Goal: Transaction & Acquisition: Purchase product/service

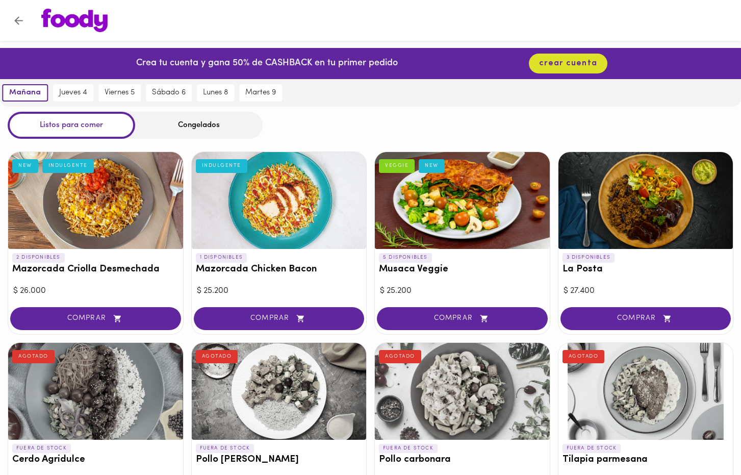
scroll to position [26, 0]
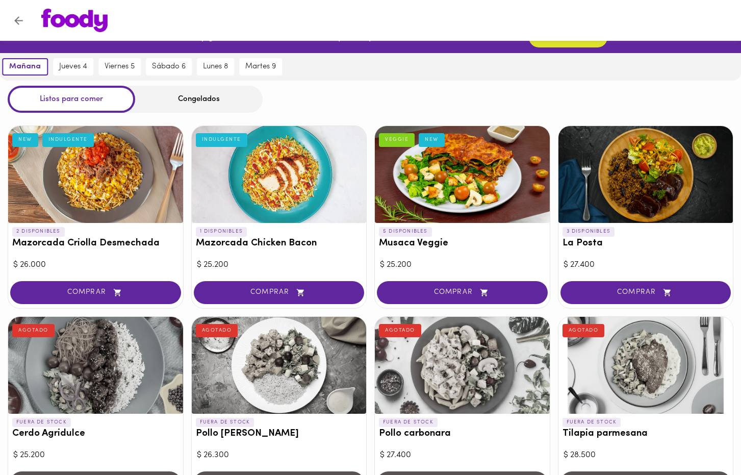
click at [448, 242] on h3 "Musaca Veggie" at bounding box center [462, 243] width 167 height 11
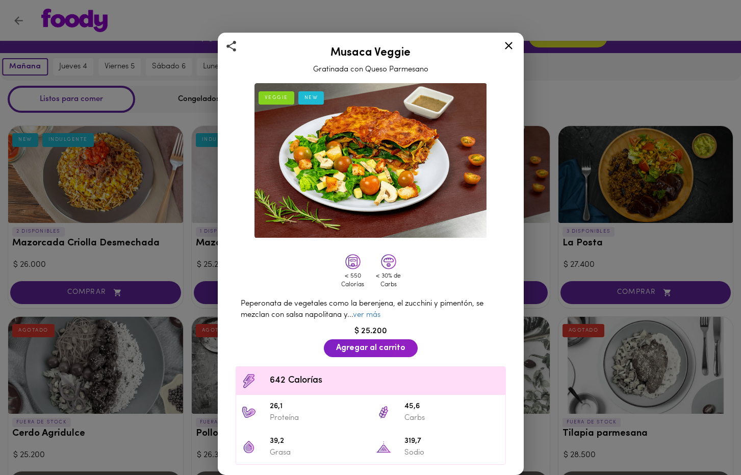
click at [555, 221] on div "Musaca Veggie Gratinada con Queso Parmesano VEGGIE NEW < 550 Calorías < 30% de …" at bounding box center [370, 237] width 741 height 475
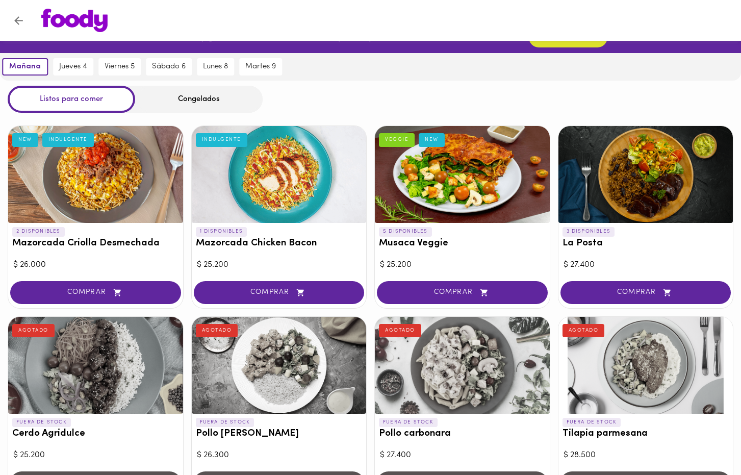
click at [333, 235] on div "1 DISPONIBLES Mazorcada Chicken Bacon INDULGENTE" at bounding box center [279, 240] width 175 height 34
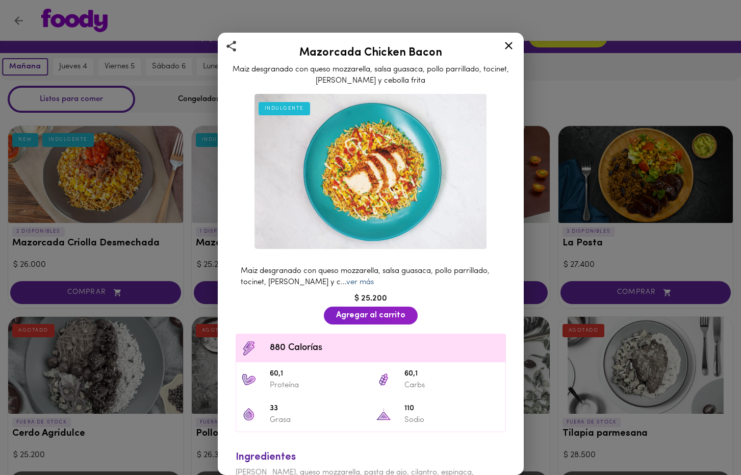
click at [366, 281] on link "ver más" at bounding box center [360, 282] width 28 height 8
click at [322, 282] on span "Maiz desgranado con queso mozzarella, salsa guasaca, pollo parrillado, tocinet,…" at bounding box center [365, 276] width 249 height 18
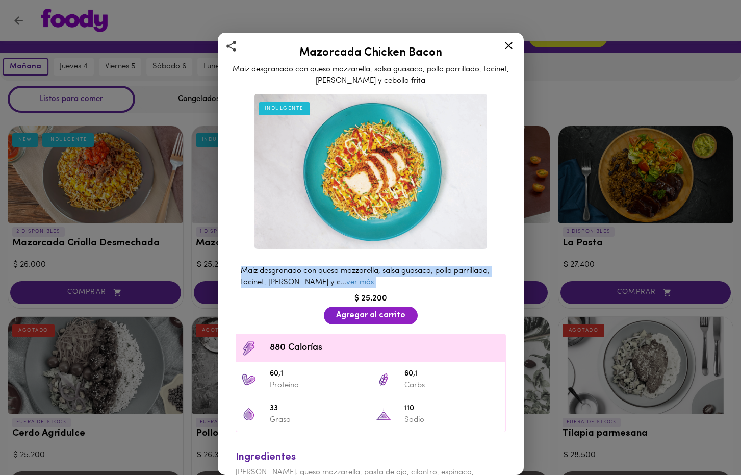
click at [322, 282] on span "Maiz desgranado con queso mozzarella, salsa guasaca, pollo parrillado, tocinet,…" at bounding box center [365, 276] width 249 height 18
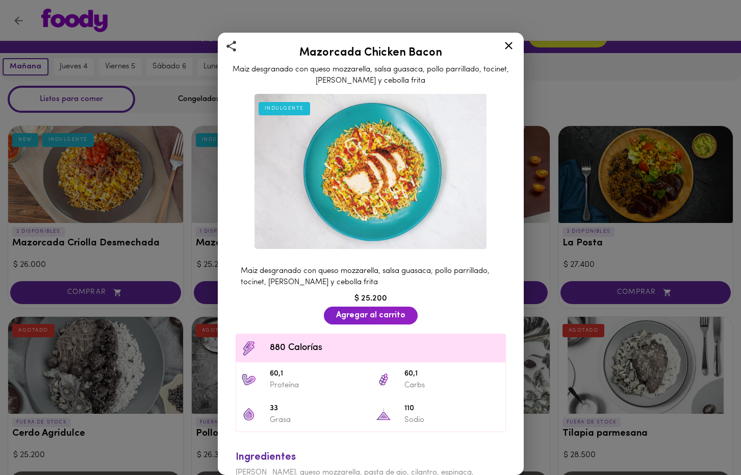
click at [513, 42] on icon at bounding box center [508, 45] width 13 height 13
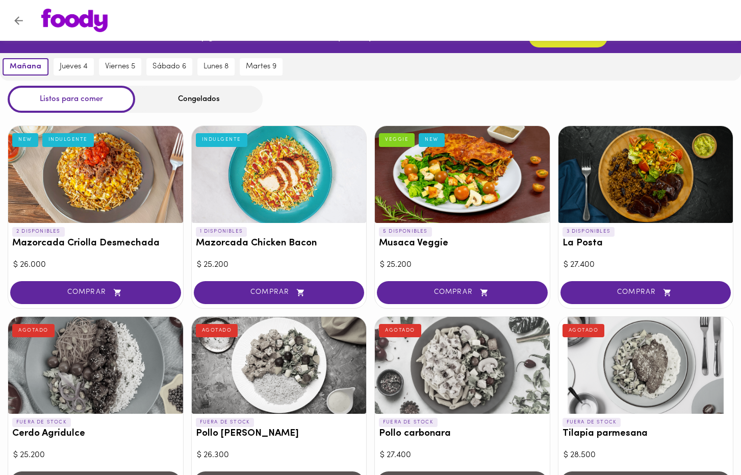
click at [300, 240] on h3 "Mazorcada Chicken Bacon" at bounding box center [279, 243] width 167 height 11
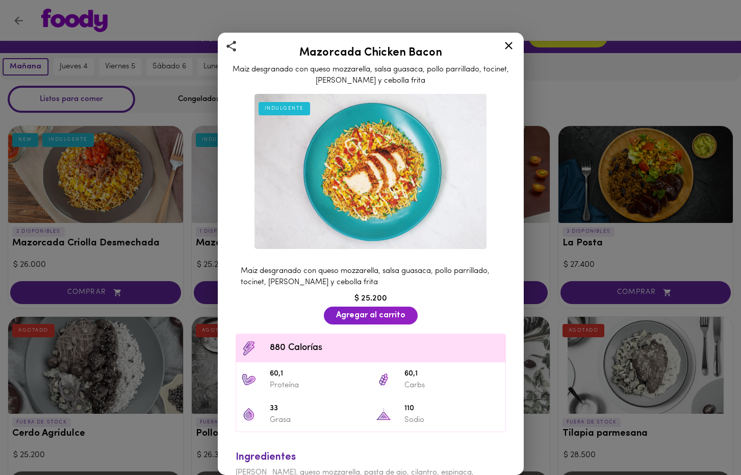
click at [508, 48] on icon at bounding box center [508, 45] width 13 height 13
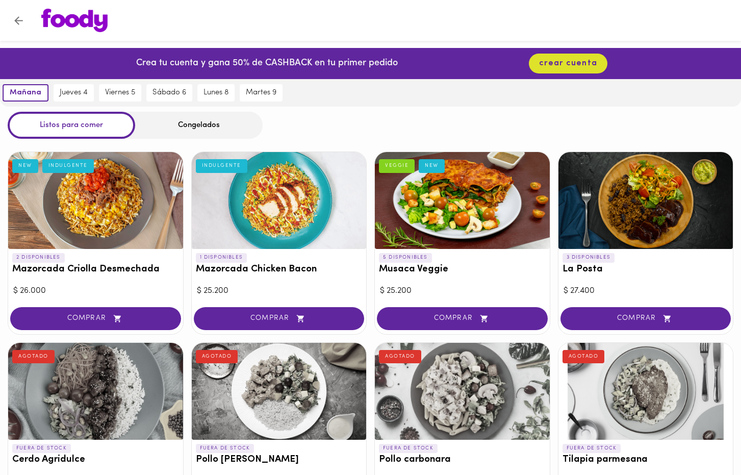
click at [131, 276] on div "2 DISPONIBLES Mazorcada Criolla Desmechada NEW INDULGENTE" at bounding box center [95, 266] width 175 height 34
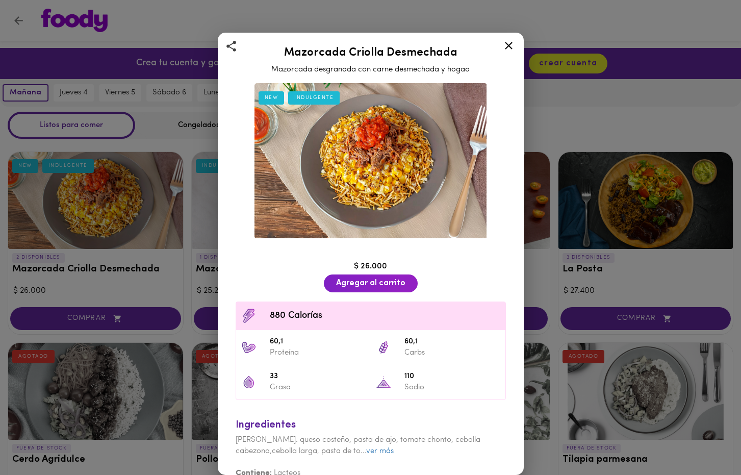
scroll to position [11, 0]
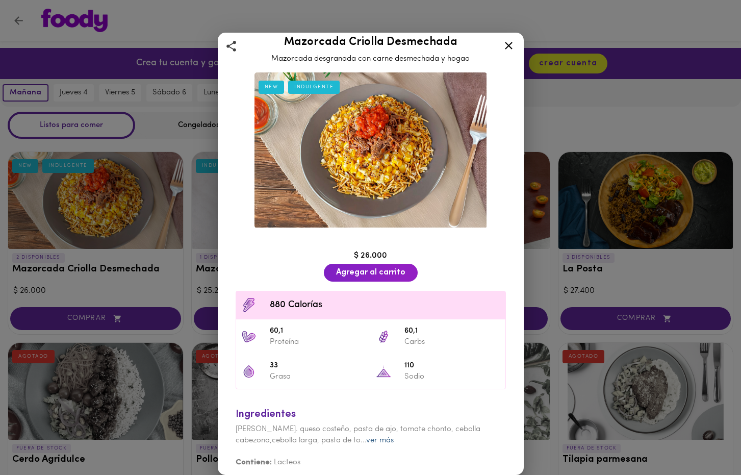
click at [388, 438] on link "ver más" at bounding box center [380, 440] width 28 height 8
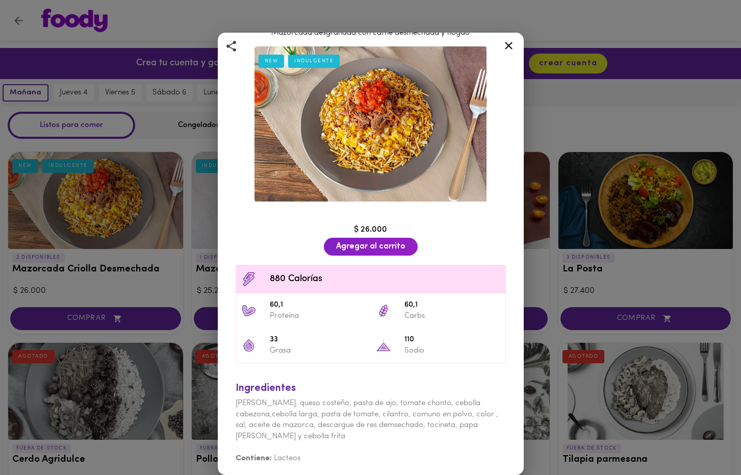
scroll to position [36, 0]
click at [630, 253] on div "Mazorcada Criolla Desmechada Mazorcada desgranada con carne desmechada y hogao …" at bounding box center [370, 237] width 741 height 475
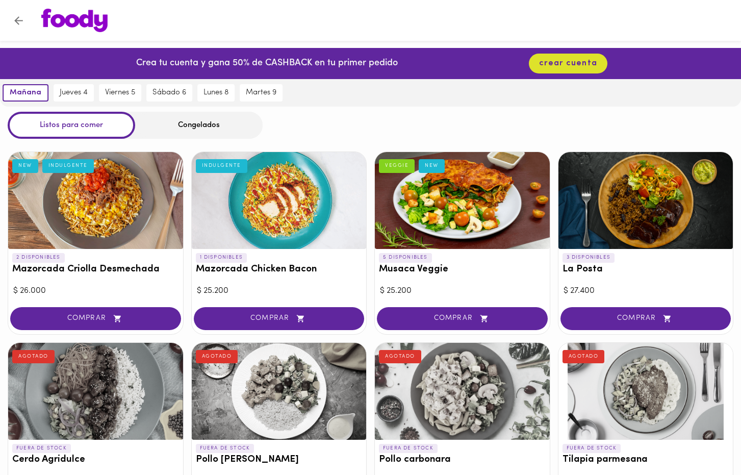
click at [512, 235] on div at bounding box center [462, 200] width 175 height 97
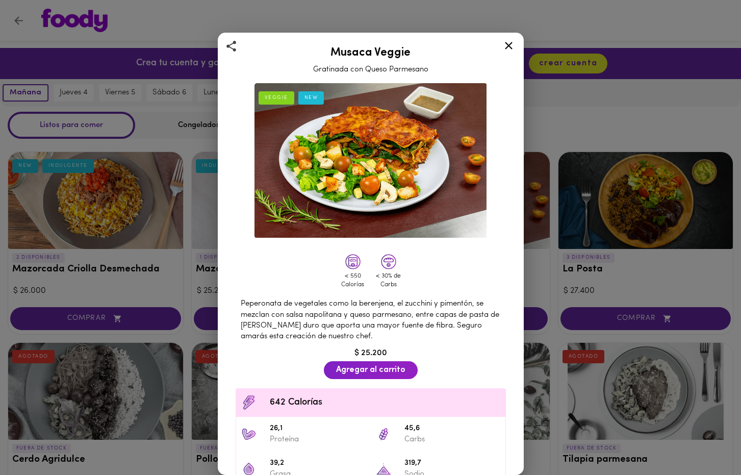
click at [565, 253] on div "Musaca Veggie Gratinada con Queso Parmesano VEGGIE NEW < 550 Calorías < 30% de …" at bounding box center [370, 237] width 741 height 475
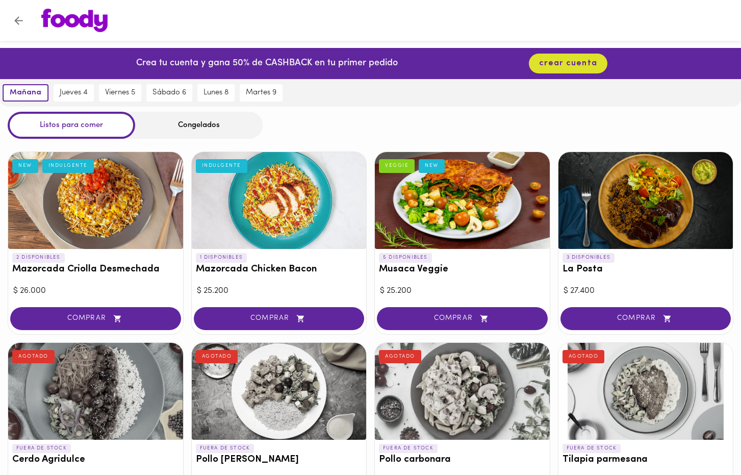
click at [615, 266] on h3 "La Posta" at bounding box center [645, 269] width 167 height 11
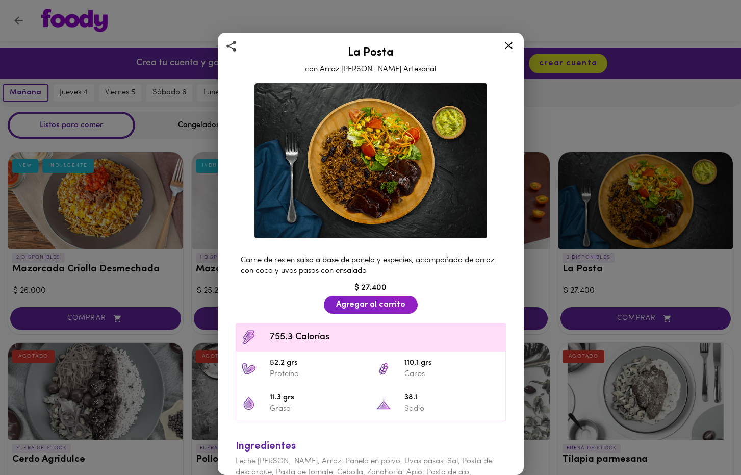
click at [557, 272] on div "La Posta con Arroz [PERSON_NAME] Artesanal Carne de res en salsa a base de pane…" at bounding box center [370, 237] width 741 height 475
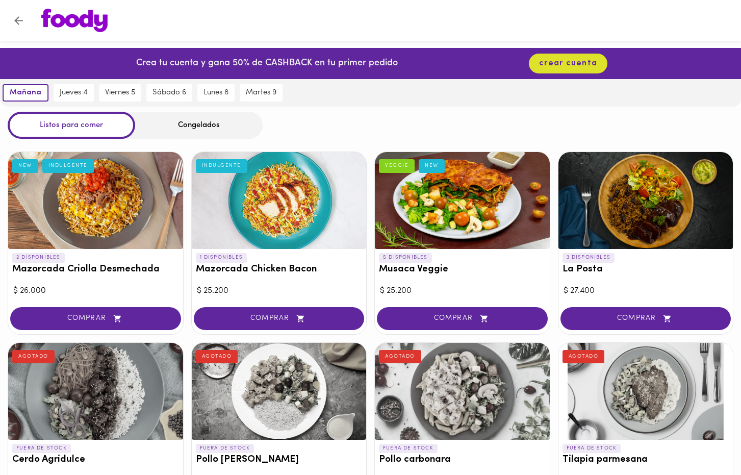
click at [627, 246] on div at bounding box center [645, 200] width 175 height 97
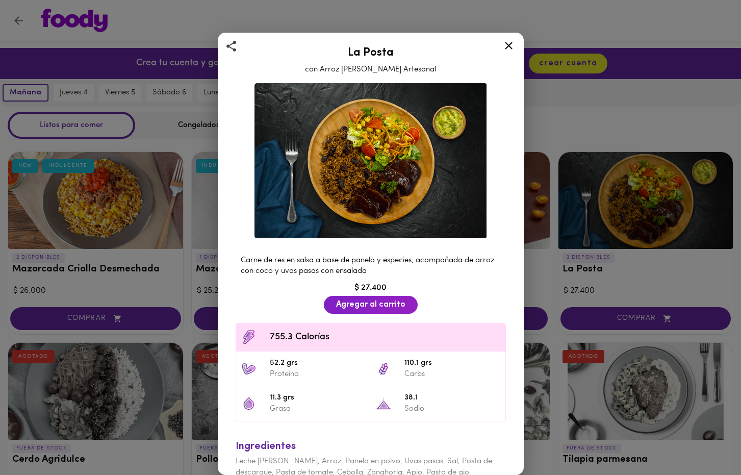
click at [627, 246] on div "La Posta con Arroz [PERSON_NAME] Artesanal Carne de res en salsa a base de pane…" at bounding box center [370, 237] width 741 height 475
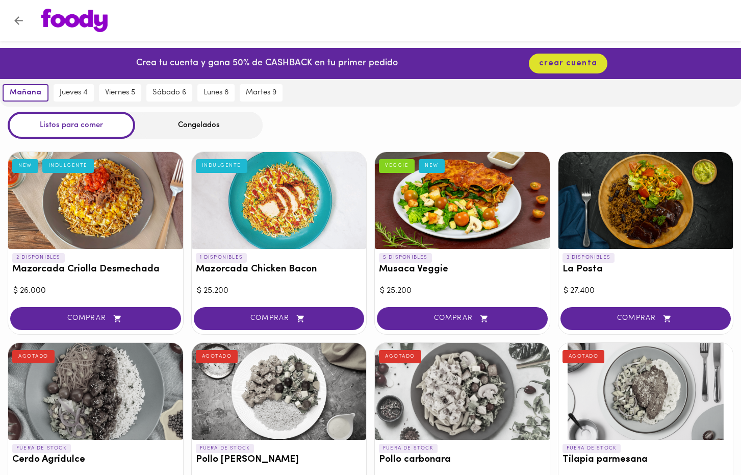
click at [229, 243] on div at bounding box center [279, 200] width 175 height 97
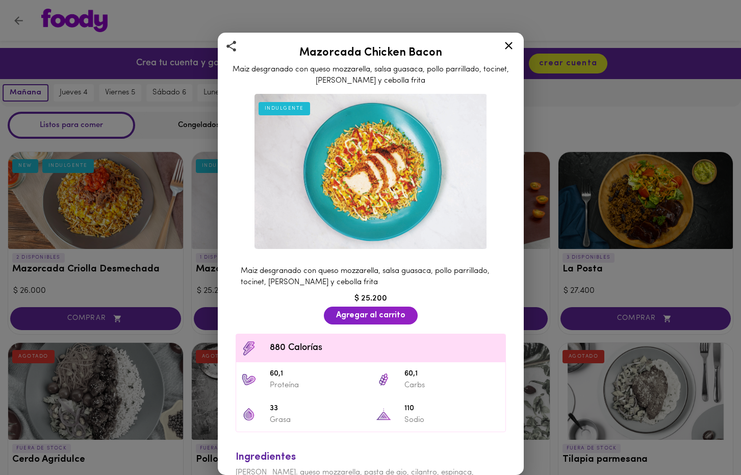
click at [545, 265] on div "Mazorcada Chicken Bacon Maiz desgranado con queso mozzarella, salsa guasaca, po…" at bounding box center [370, 237] width 741 height 475
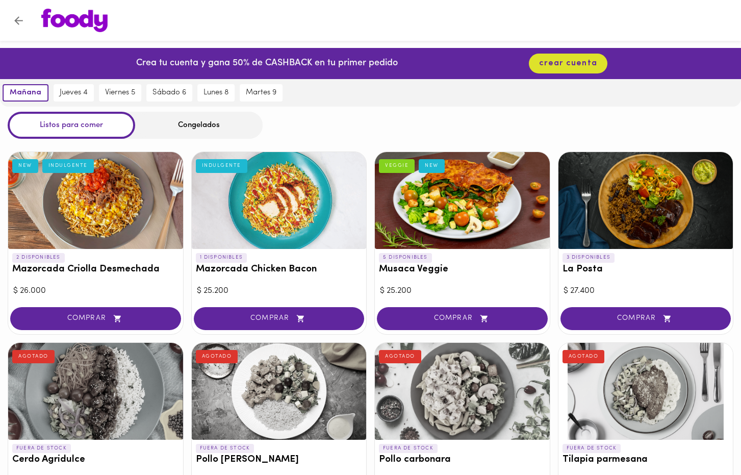
click at [234, 239] on div at bounding box center [279, 200] width 175 height 97
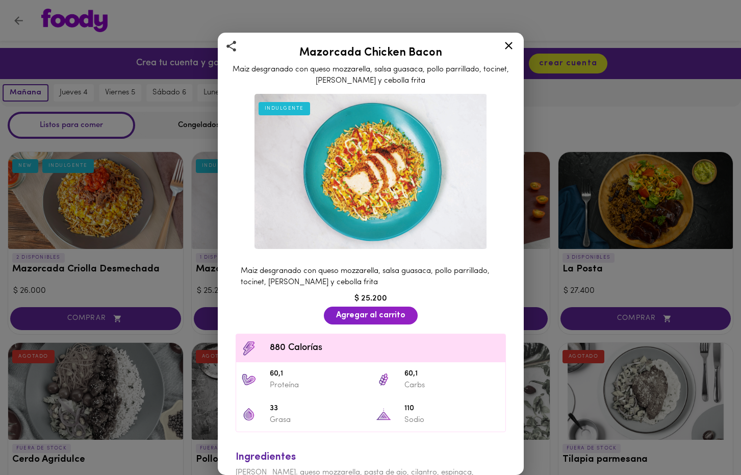
click at [589, 275] on div "Mazorcada Chicken Bacon Maiz desgranado con queso mozzarella, salsa guasaca, po…" at bounding box center [370, 237] width 741 height 475
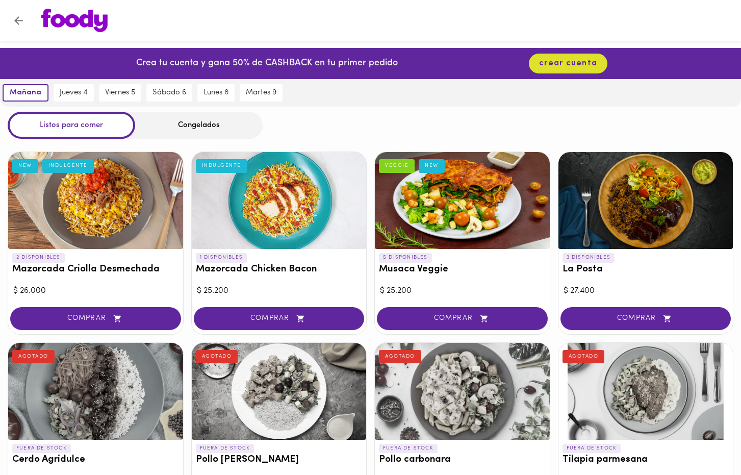
click at [219, 237] on div at bounding box center [279, 200] width 175 height 97
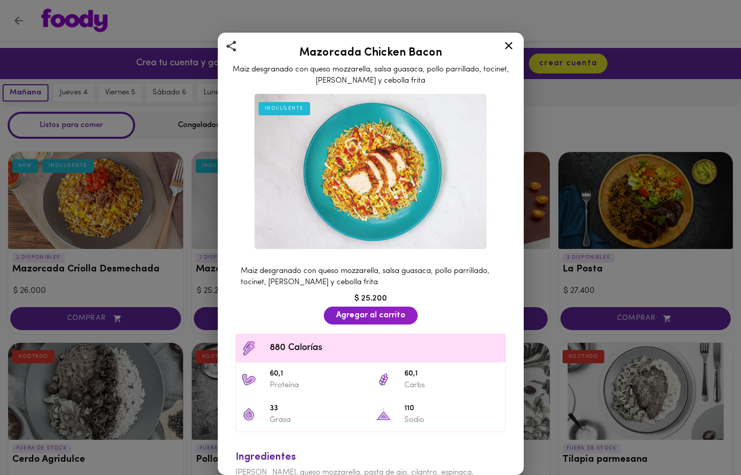
click at [538, 241] on div "Mazorcada Chicken Bacon Maiz desgranado con queso mozzarella, salsa guasaca, po…" at bounding box center [370, 237] width 741 height 475
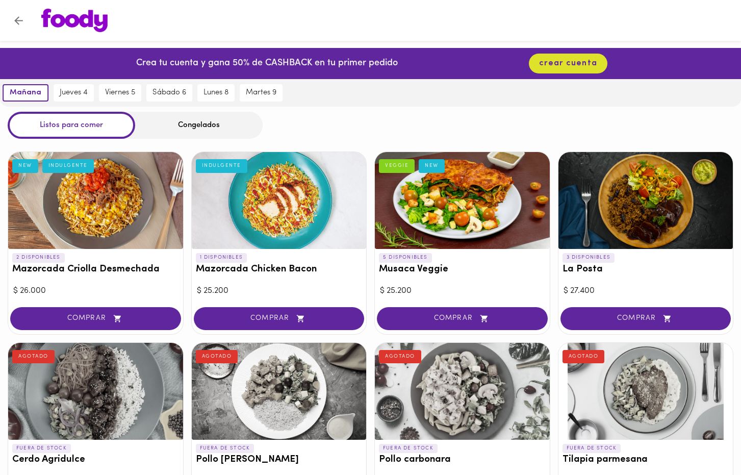
click at [615, 254] on div "3 DISPONIBLES La Posta" at bounding box center [645, 266] width 175 height 34
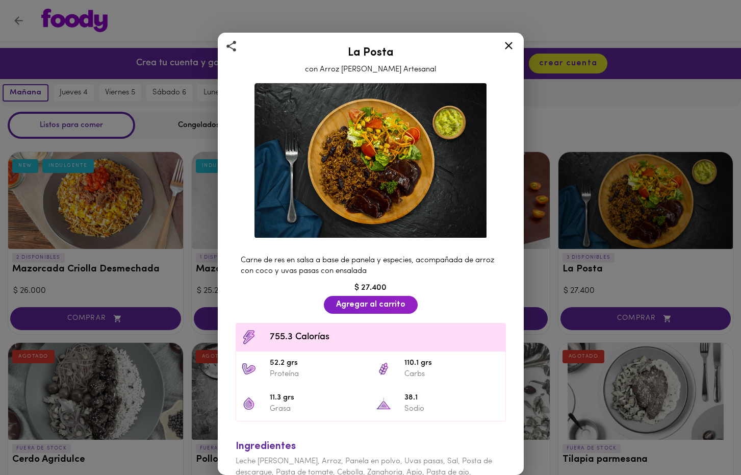
click at [615, 254] on div "La Posta con Arroz [PERSON_NAME] Artesanal Carne de res en salsa a base de pane…" at bounding box center [370, 237] width 741 height 475
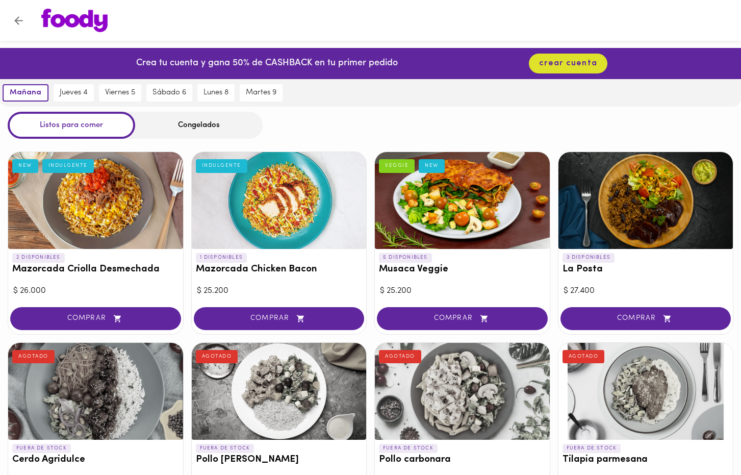
click at [231, 198] on div at bounding box center [279, 200] width 175 height 97
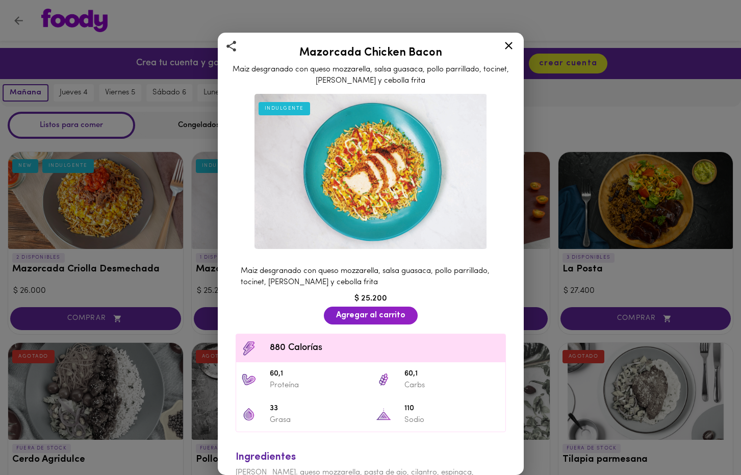
click at [643, 256] on div "Mazorcada Chicken Bacon Maiz desgranado con queso mozzarella, salsa guasaca, po…" at bounding box center [370, 237] width 741 height 475
